Goal: Information Seeking & Learning: Compare options

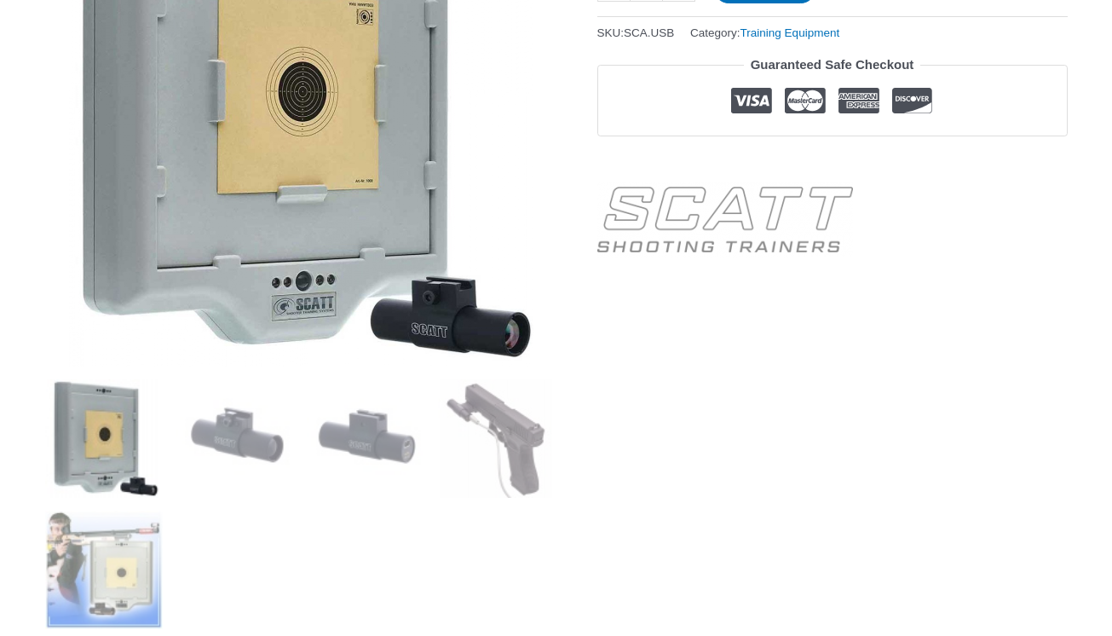
scroll to position [427, 0]
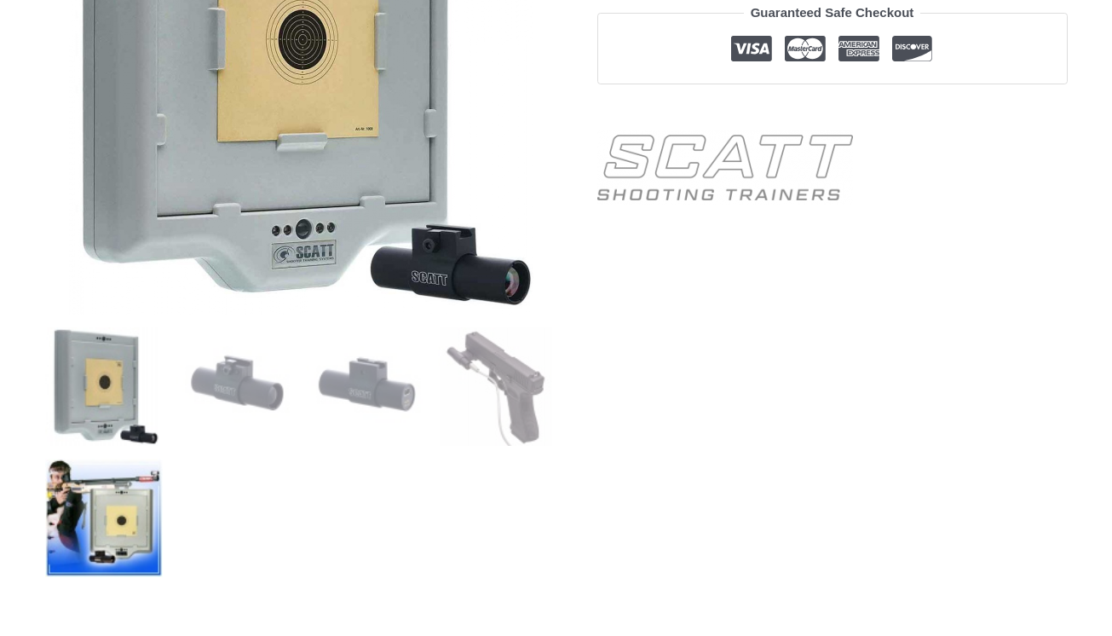
click at [124, 506] on img at bounding box center [104, 518] width 118 height 118
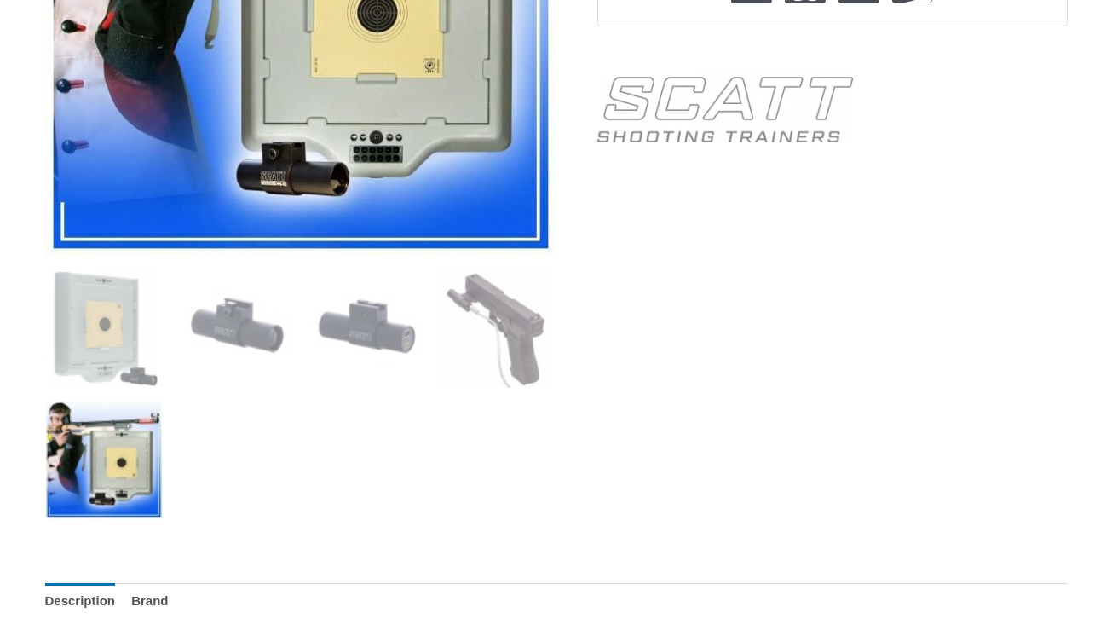
scroll to position [118, 0]
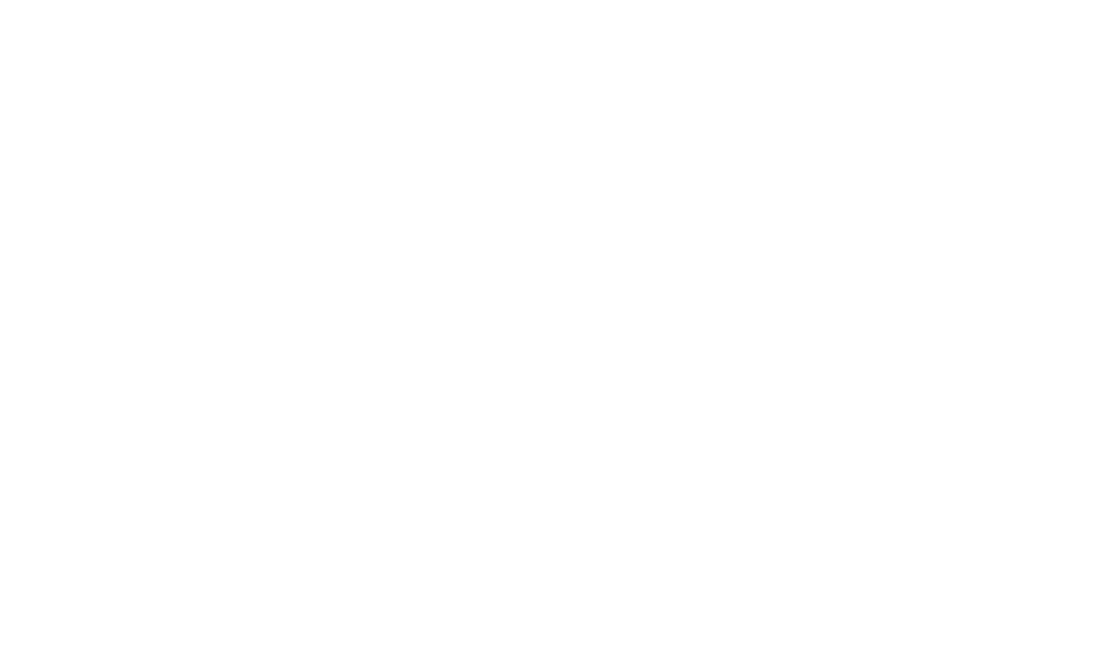
scroll to position [1635, 0]
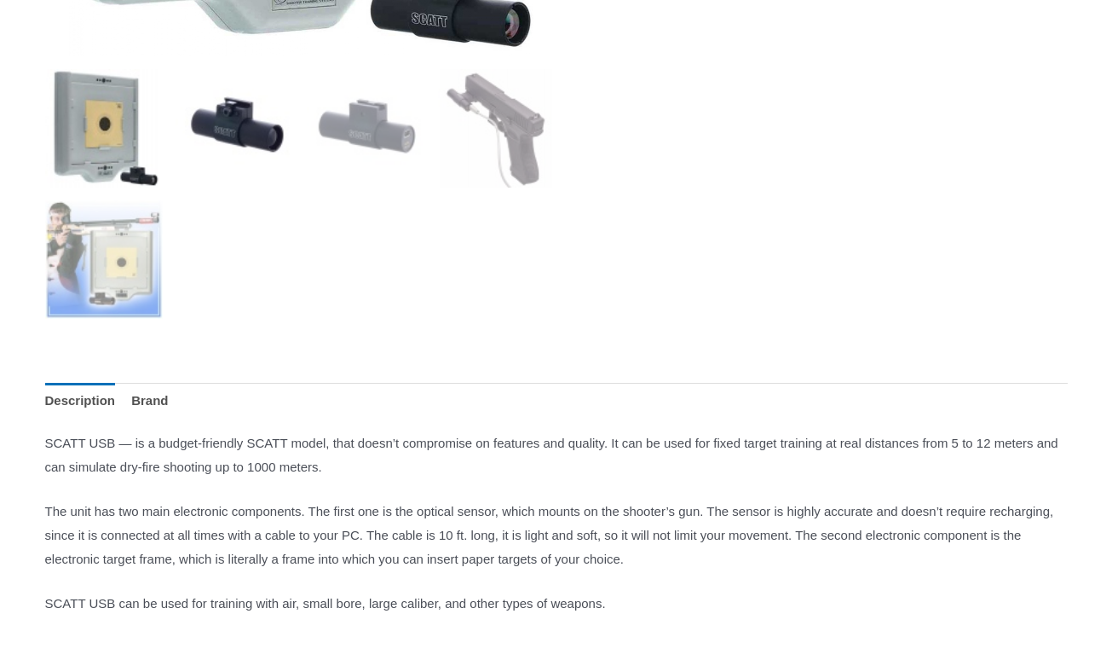
scroll to position [742, 0]
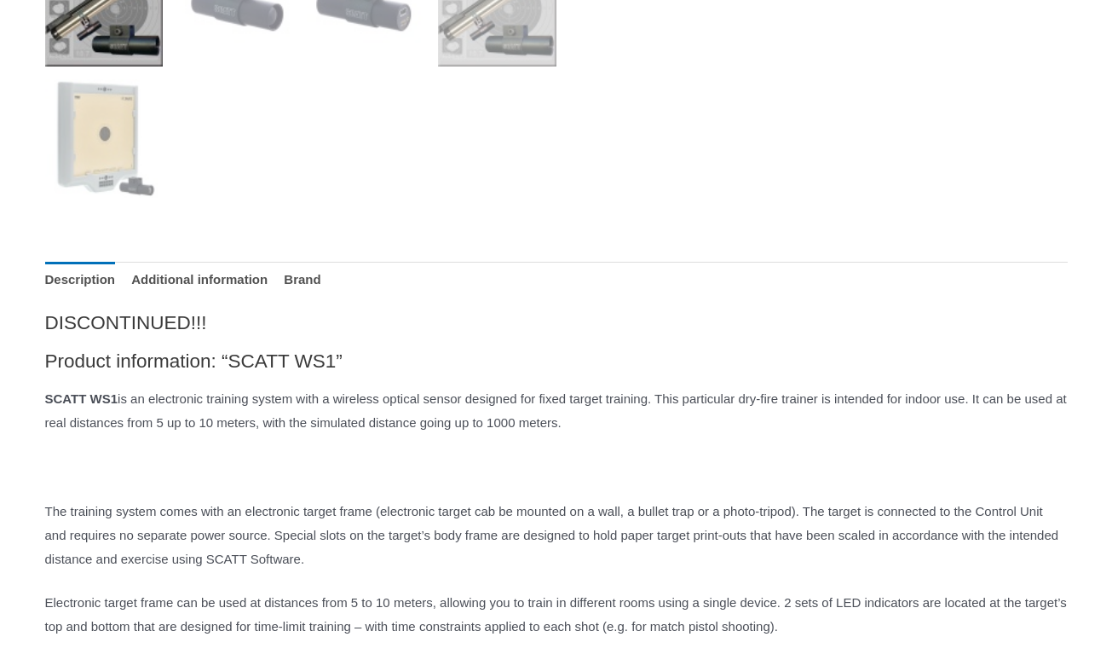
scroll to position [1028, 0]
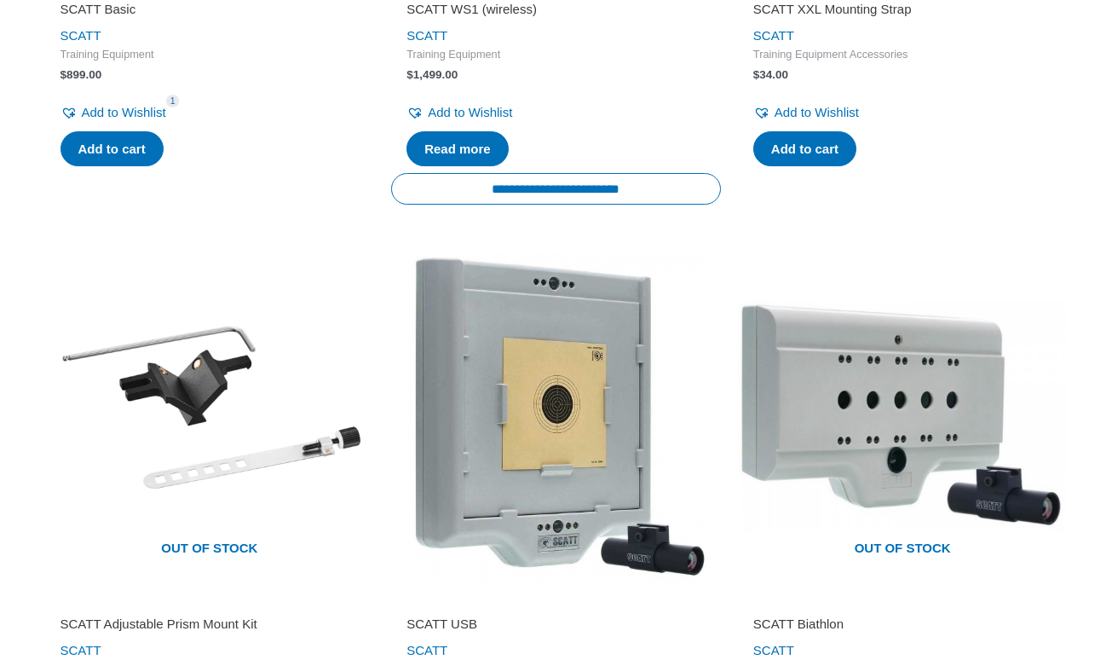
scroll to position [2696, 0]
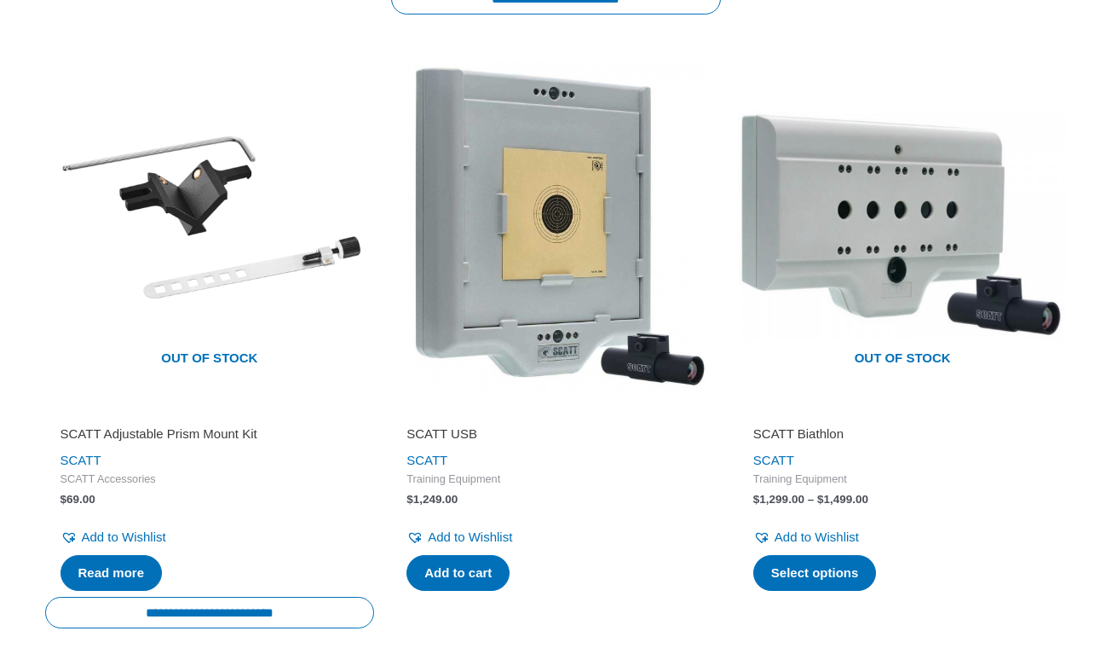
click at [554, 289] on img at bounding box center [556, 226] width 330 height 330
click at [498, 384] on img at bounding box center [556, 226] width 330 height 330
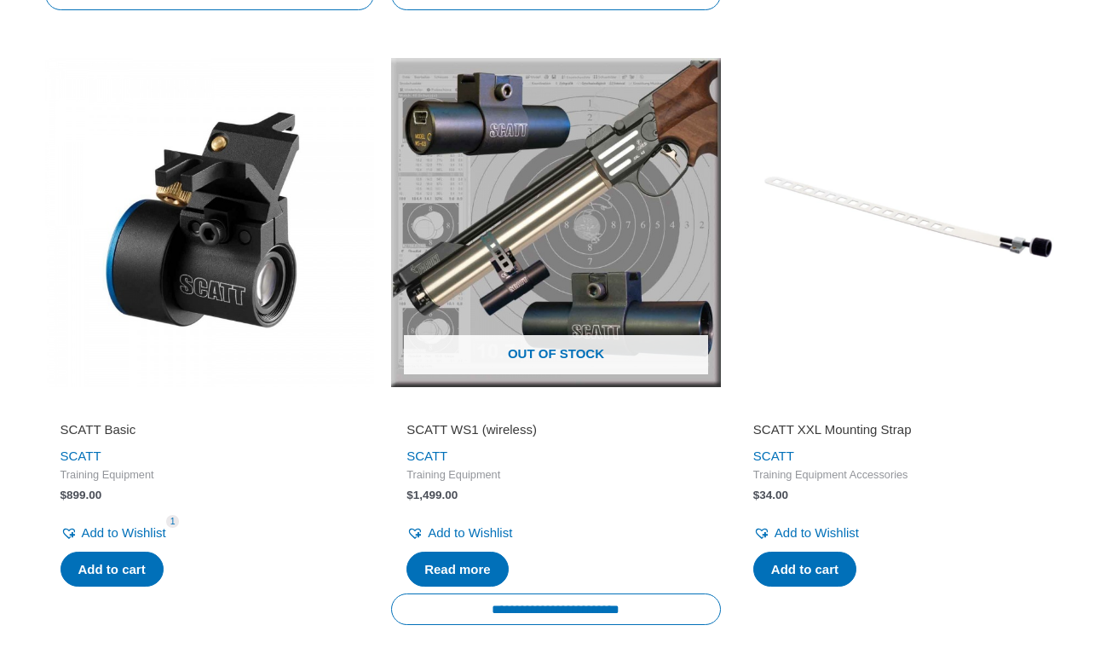
scroll to position [2081, 0]
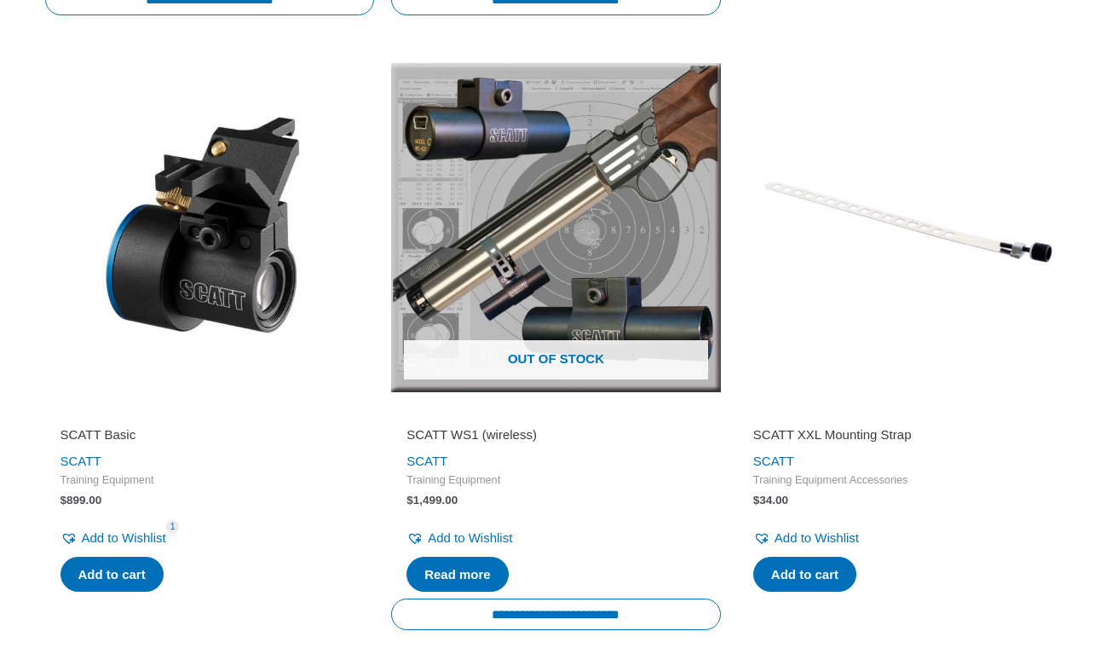
click at [194, 279] on img at bounding box center [210, 228] width 330 height 330
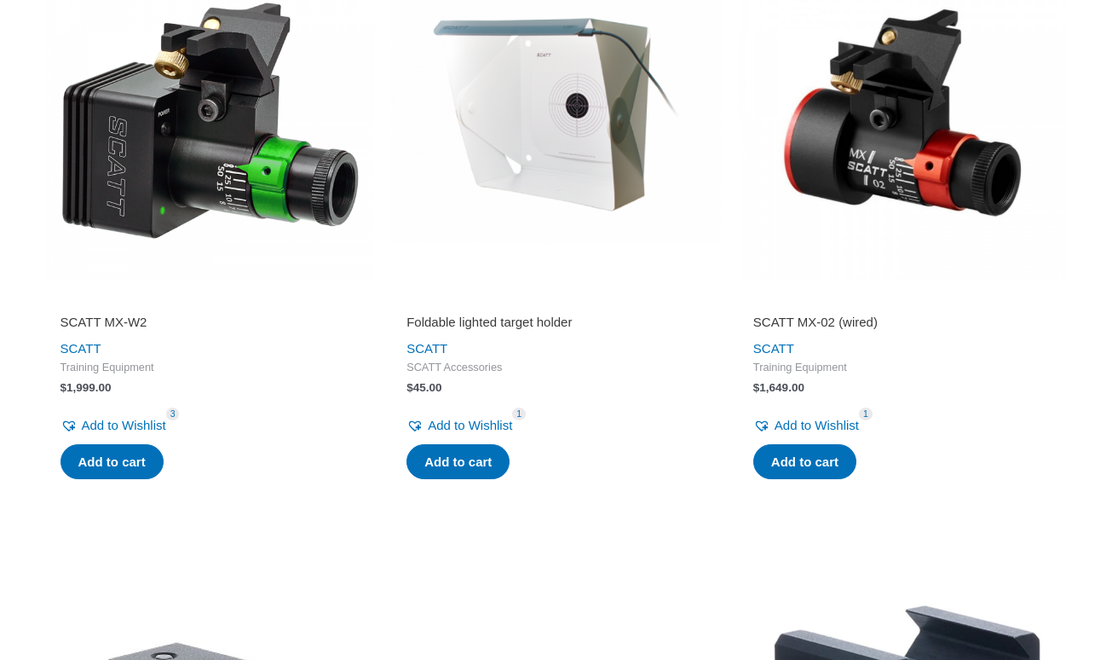
scroll to position [764, 0]
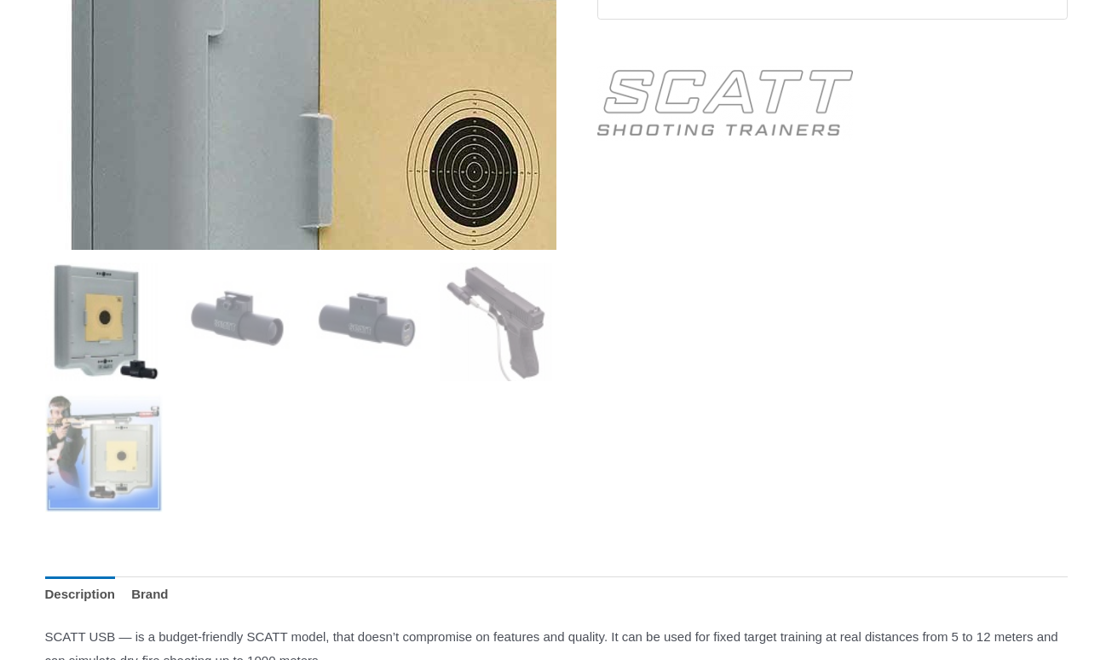
scroll to position [527, 0]
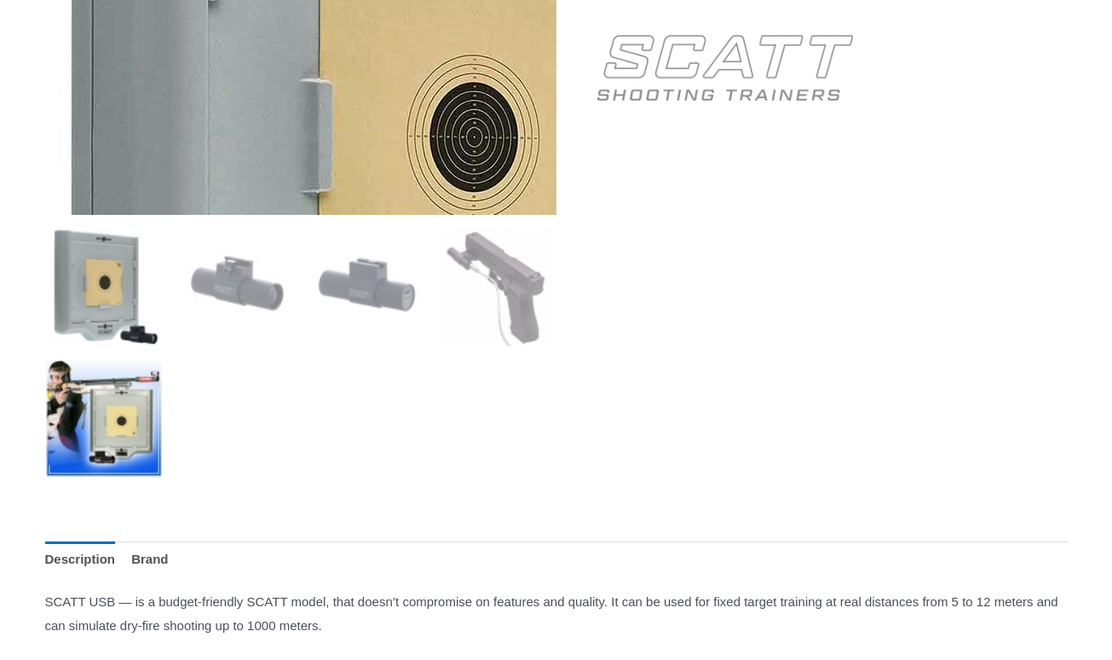
click at [115, 395] on img at bounding box center [104, 418] width 118 height 118
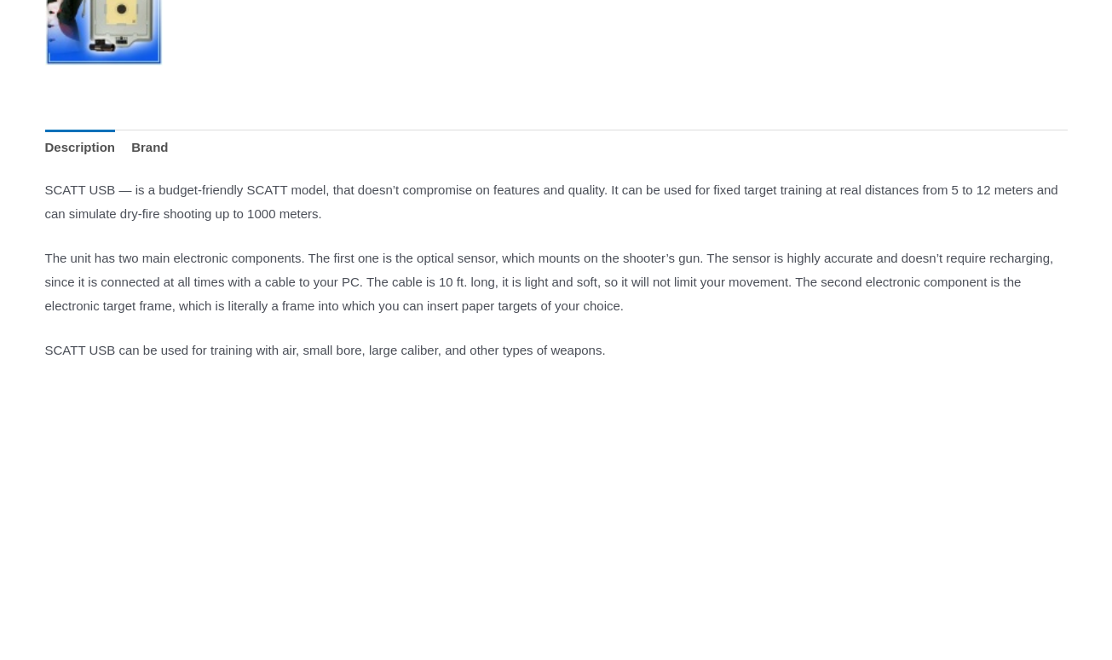
scroll to position [915, 0]
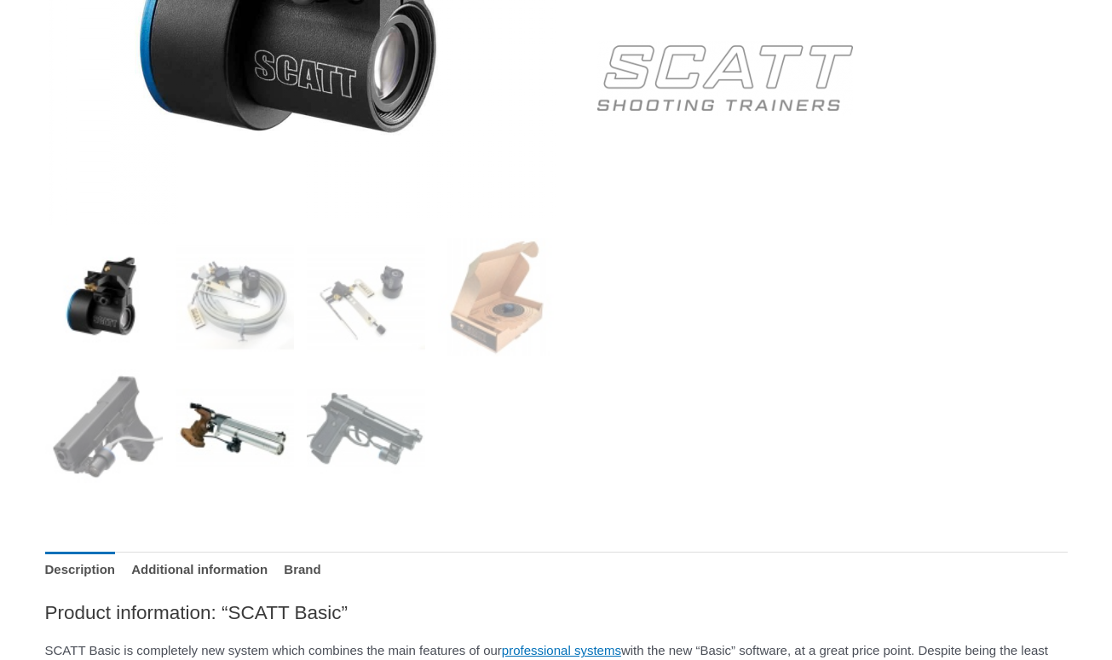
scroll to position [529, 0]
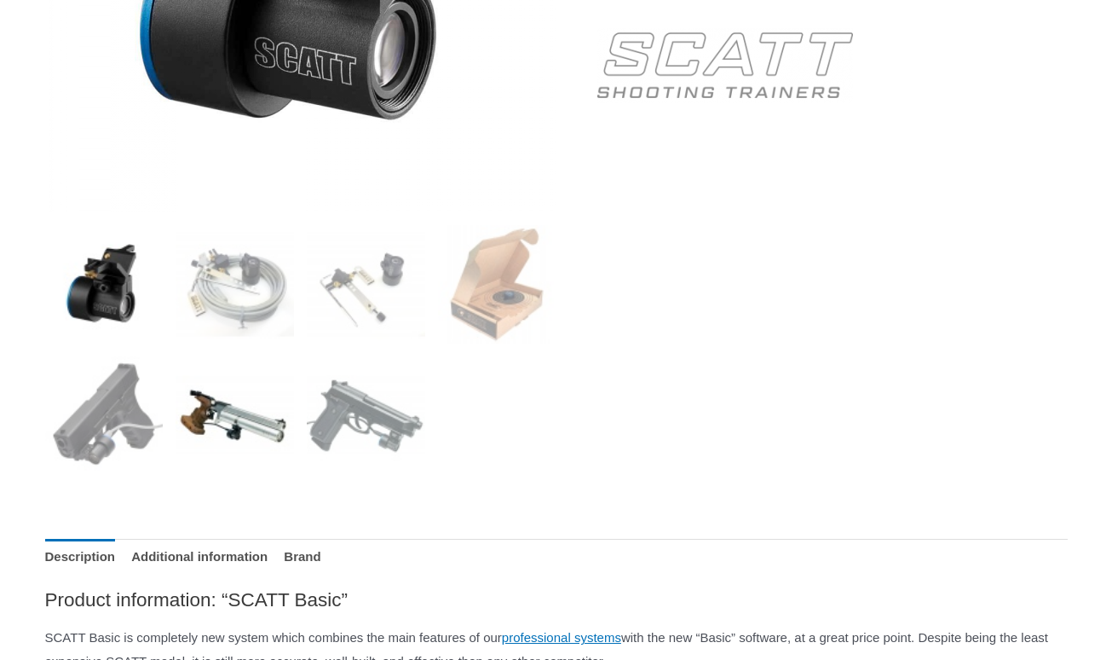
click at [231, 422] on img at bounding box center [235, 415] width 118 height 118
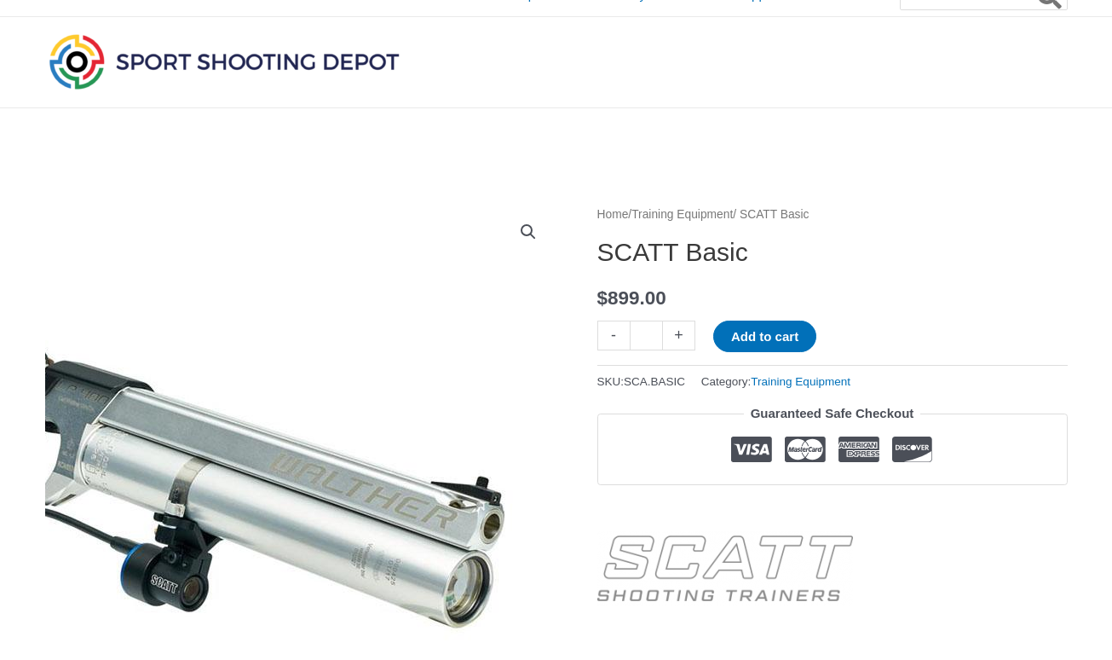
scroll to position [415, 0]
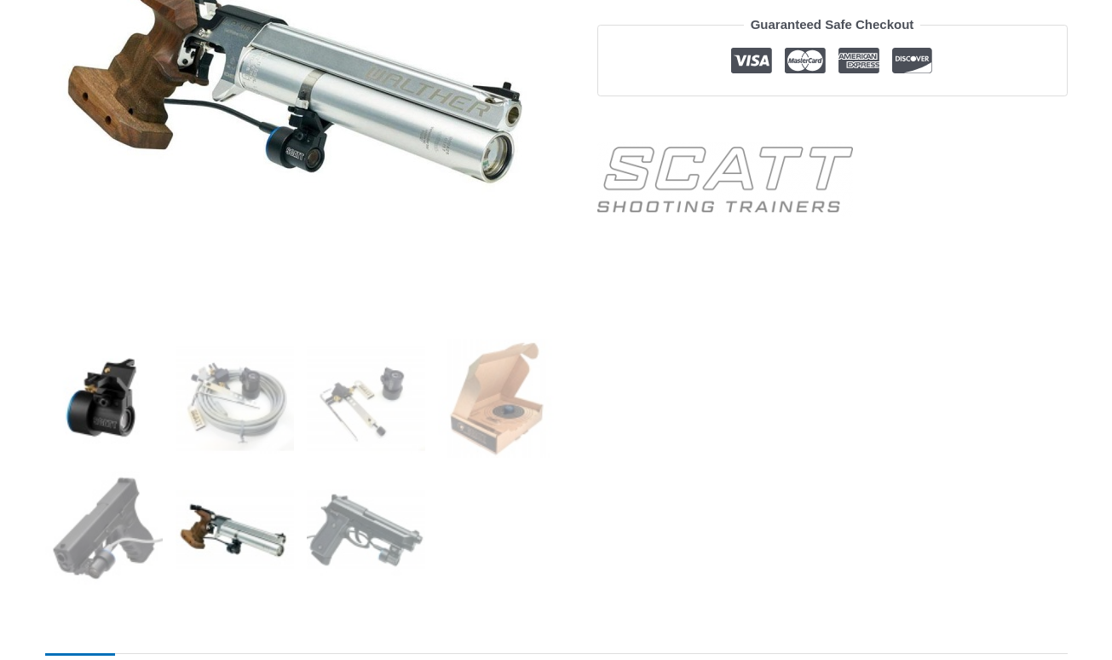
click at [91, 412] on img at bounding box center [104, 398] width 118 height 118
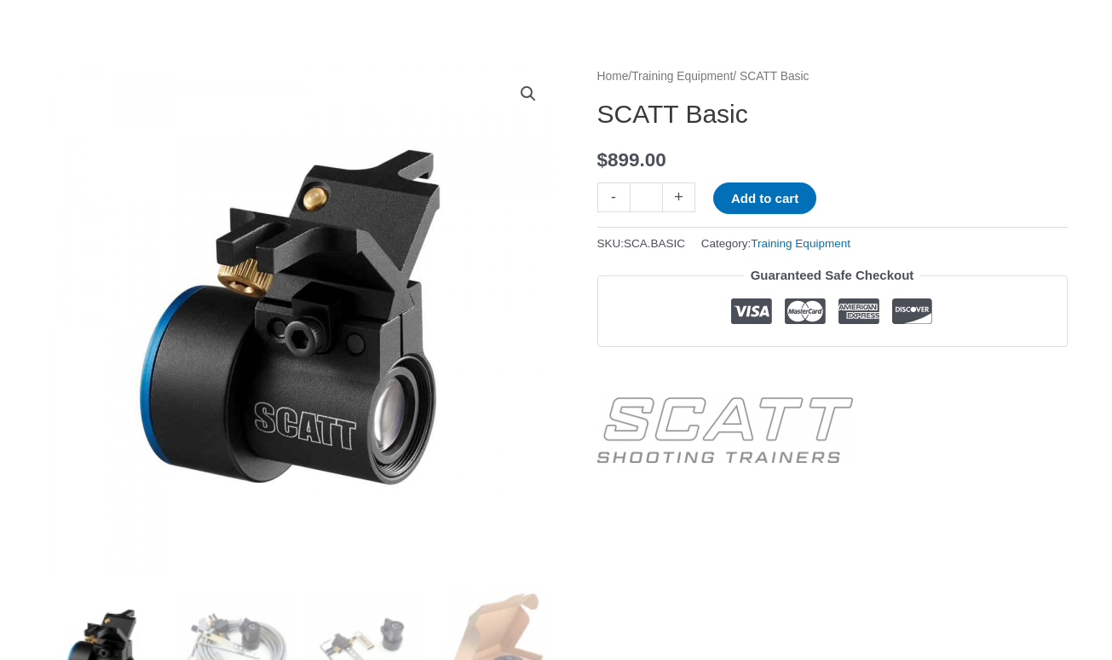
scroll to position [138, 0]
